Goal: Transaction & Acquisition: Purchase product/service

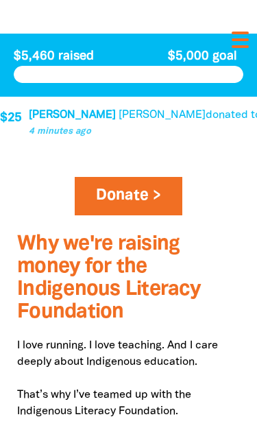
scroll to position [507, 0]
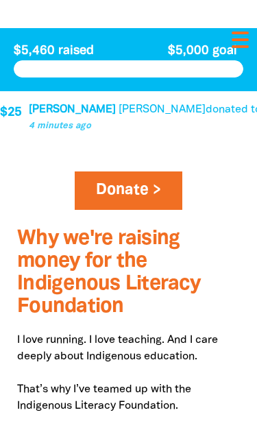
click at [141, 210] on link "Donate >" at bounding box center [129, 190] width 108 height 38
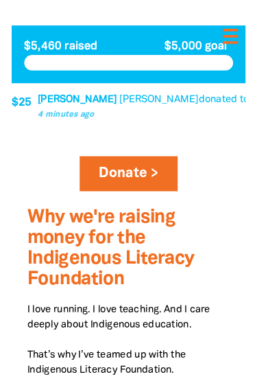
scroll to position [1223, 0]
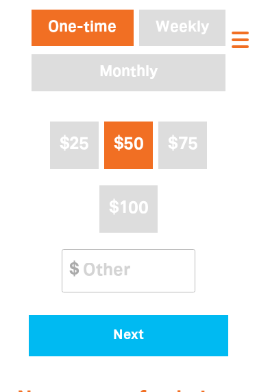
click at [138, 356] on button "Next" at bounding box center [129, 335] width 200 height 41
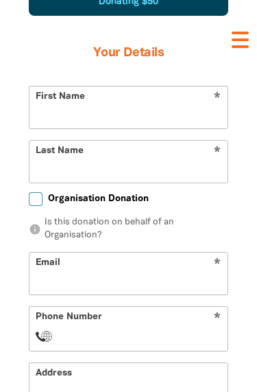
scroll to position [1243, 0]
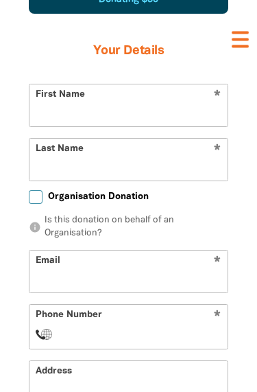
click at [37, 204] on input "Organisation Donation" at bounding box center [36, 198] width 14 height 14
checkbox input "true"
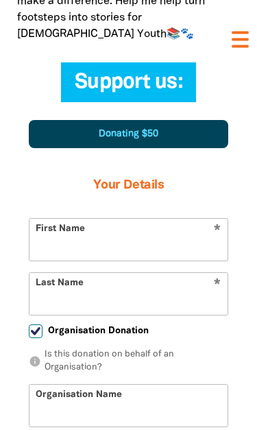
scroll to position [1114, 0]
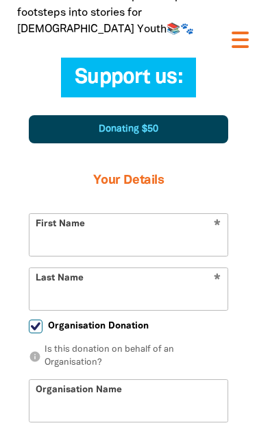
click at [192, 256] on input "First Name" at bounding box center [128, 235] width 198 height 42
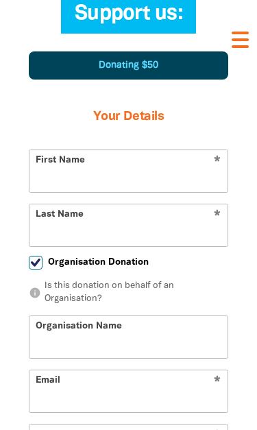
type input "VIC"
type input "[EMAIL_ADDRESS][DOMAIN_NAME]"
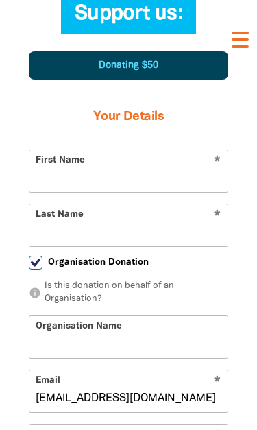
type input "Mccredden"
type input "[PERSON_NAME]"
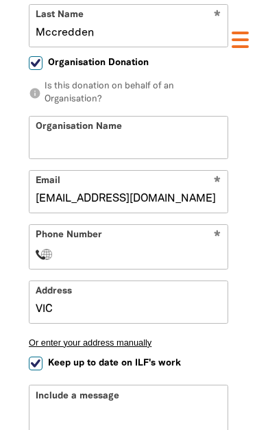
scroll to position [1417, 0]
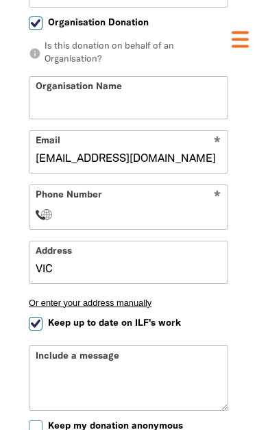
click at [193, 119] on input "Organisation Name" at bounding box center [128, 98] width 198 height 42
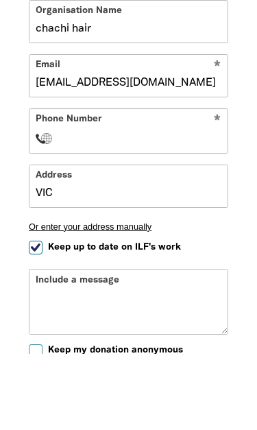
type input "chachi hair"
click at [168, 207] on input "Phone Number" at bounding box center [142, 215] width 159 height 16
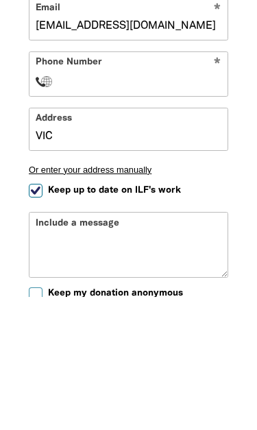
select select "AU"
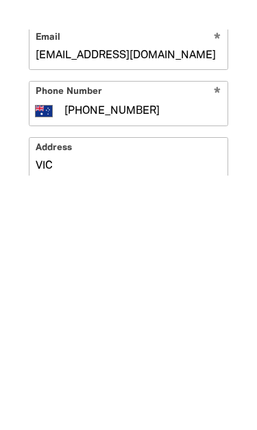
scroll to position [1325, 0]
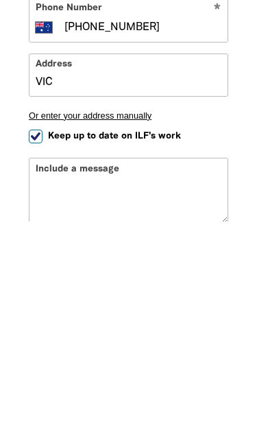
type input "[PHONE_NUMBER]"
click at [37, 338] on input "Keep up to date on ILF's work" at bounding box center [36, 345] width 14 height 14
checkbox input "false"
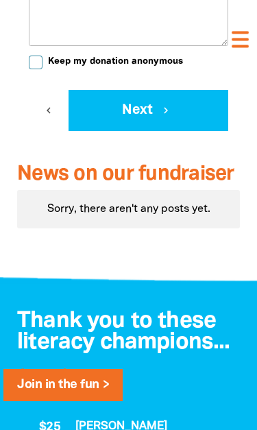
scroll to position [1798, 0]
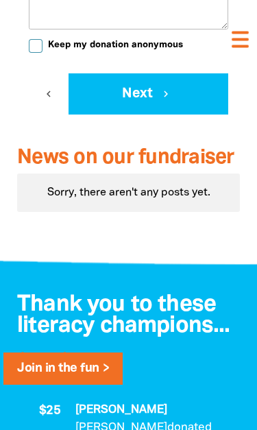
click at [207, 115] on button "Next chevron_right" at bounding box center [149, 94] width 160 height 41
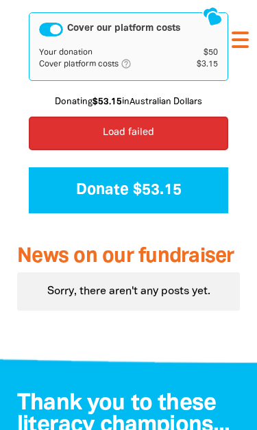
scroll to position [1474, 0]
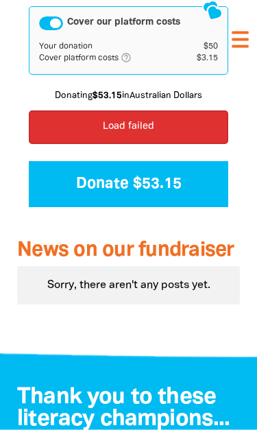
click at [191, 208] on button "Donate $53.15" at bounding box center [129, 185] width 200 height 46
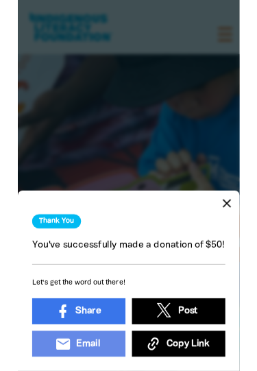
scroll to position [0, 0]
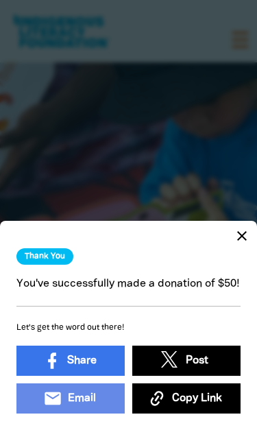
click at [241, 228] on icon "close" at bounding box center [242, 236] width 16 height 16
